Goal: Find specific page/section

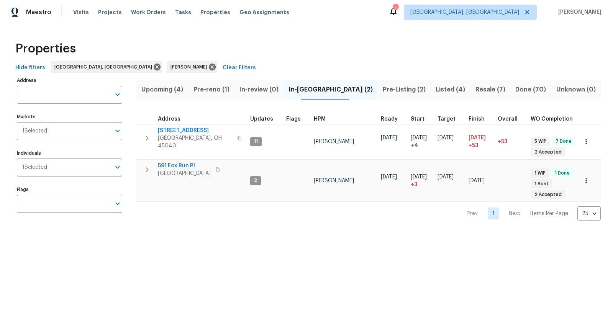
click at [383, 85] on span "Pre-Listing (2)" at bounding box center [405, 89] width 44 height 11
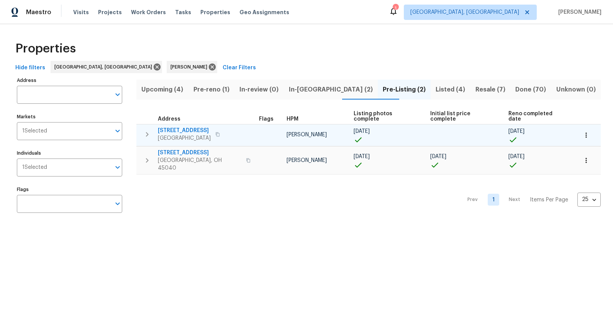
click at [186, 127] on span "2225 Hawthorne St" at bounding box center [184, 131] width 53 height 8
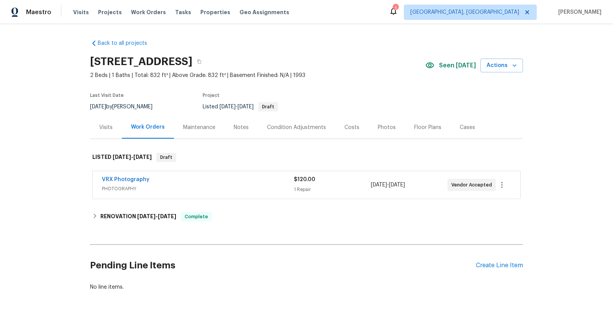
click at [388, 125] on div "Photos" at bounding box center [387, 128] width 18 height 8
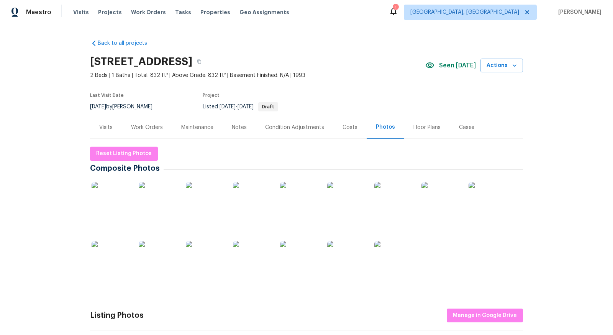
click at [122, 191] on img at bounding box center [111, 201] width 38 height 38
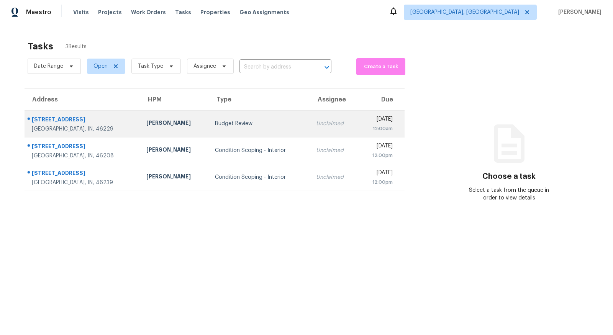
click at [169, 127] on td "Dodd Drayer" at bounding box center [174, 123] width 69 height 27
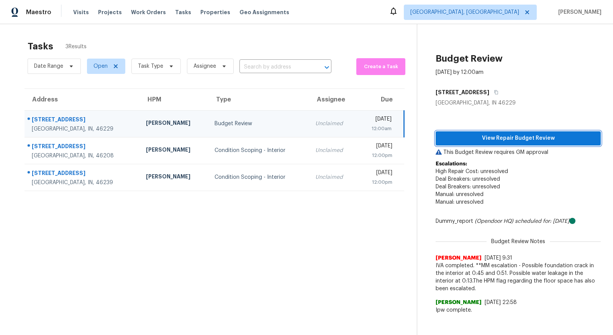
click at [519, 136] on span "View Repair Budget Review" at bounding box center [518, 139] width 153 height 10
